Goal: Information Seeking & Learning: Learn about a topic

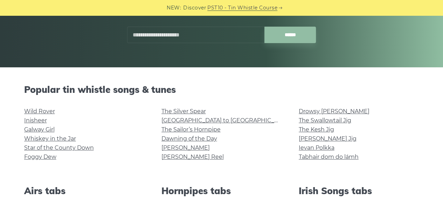
scroll to position [117, 0]
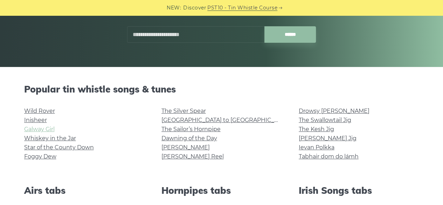
click at [49, 126] on link "Galway Girl" at bounding box center [39, 129] width 30 height 7
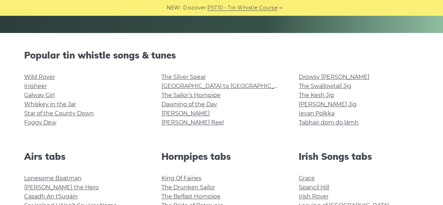
scroll to position [150, 0]
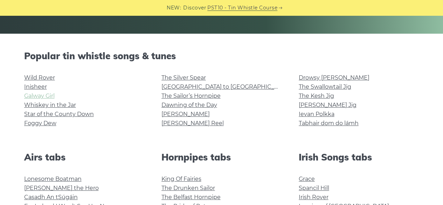
click at [52, 93] on link "Galway Girl" at bounding box center [39, 95] width 30 height 7
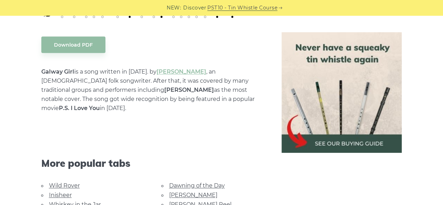
scroll to position [383, 0]
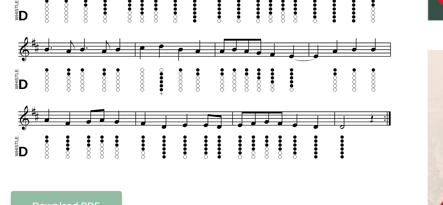
scroll to position [223, 0]
